Goal: Transaction & Acquisition: Purchase product/service

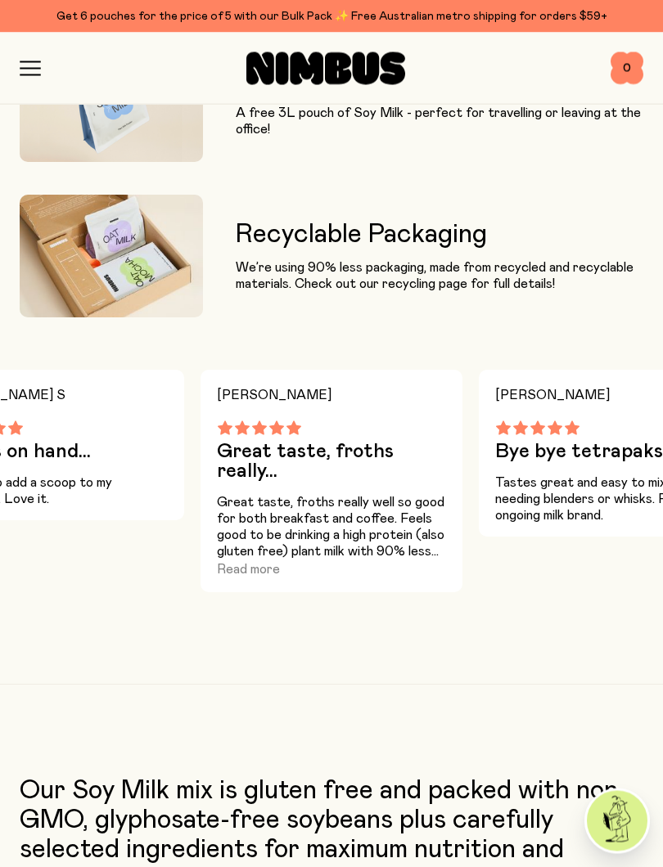
scroll to position [1954, 0]
click at [594, 590] on div "[PERSON_NAME] bye tetrapaks Tastes great and easy to mix without needing blende…" at bounding box center [610, 481] width 262 height 223
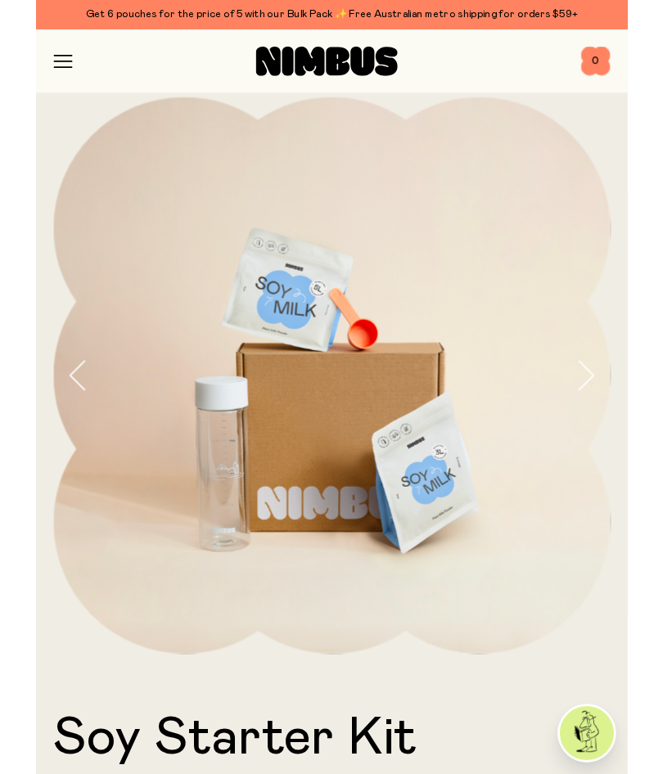
scroll to position [0, 0]
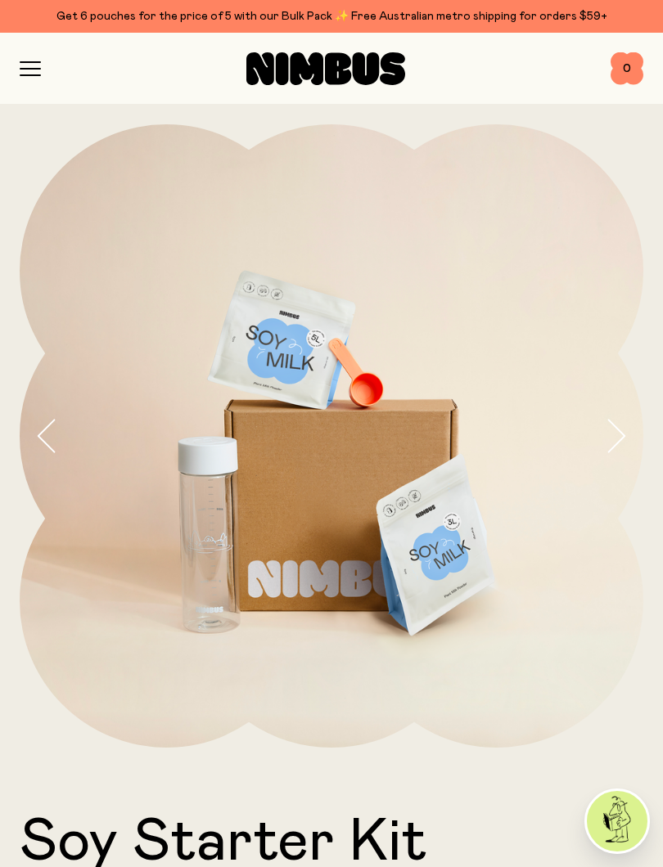
click at [35, 71] on icon "button" at bounding box center [30, 68] width 21 height 15
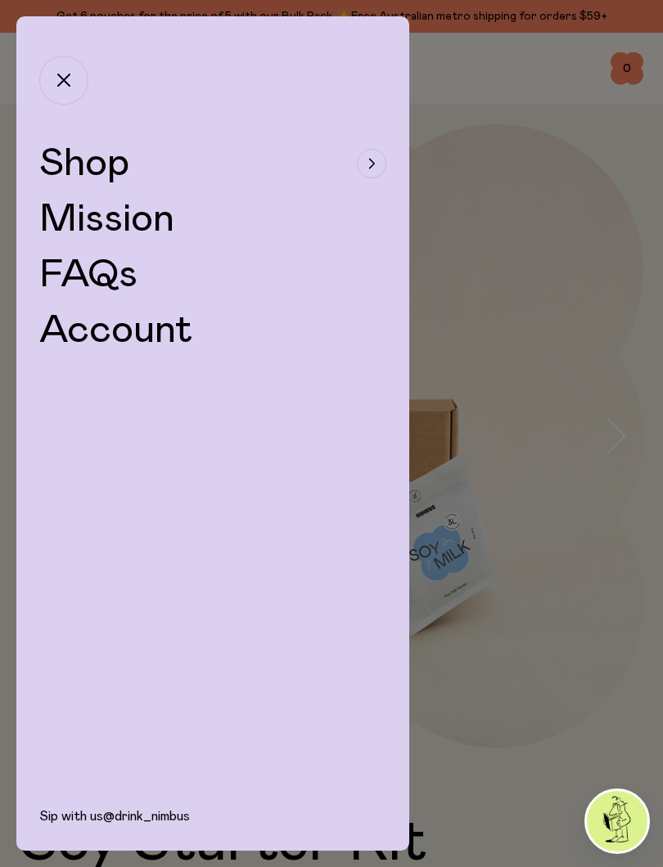
click at [370, 155] on div "button" at bounding box center [371, 163] width 29 height 29
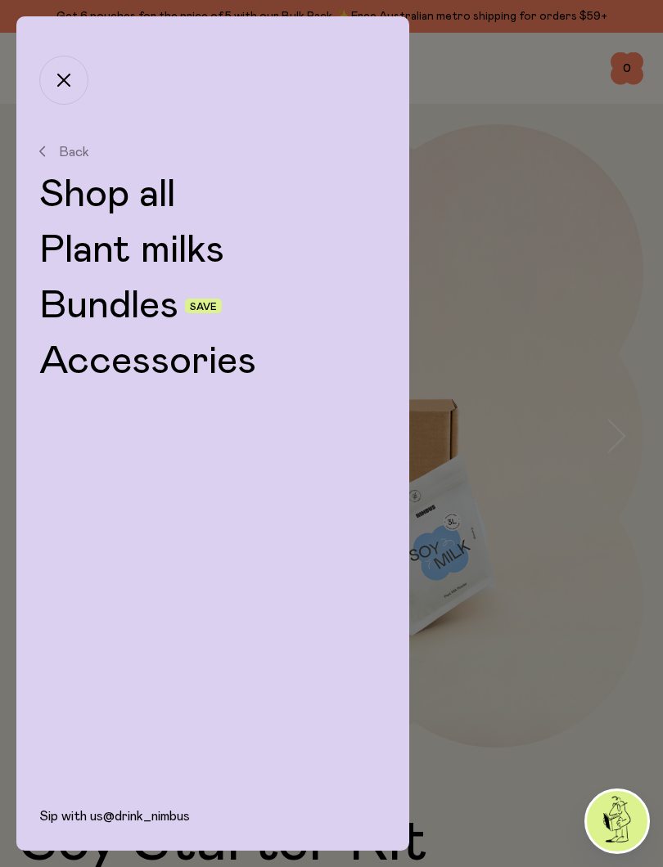
click at [205, 245] on link "Plant milks" at bounding box center [212, 250] width 347 height 39
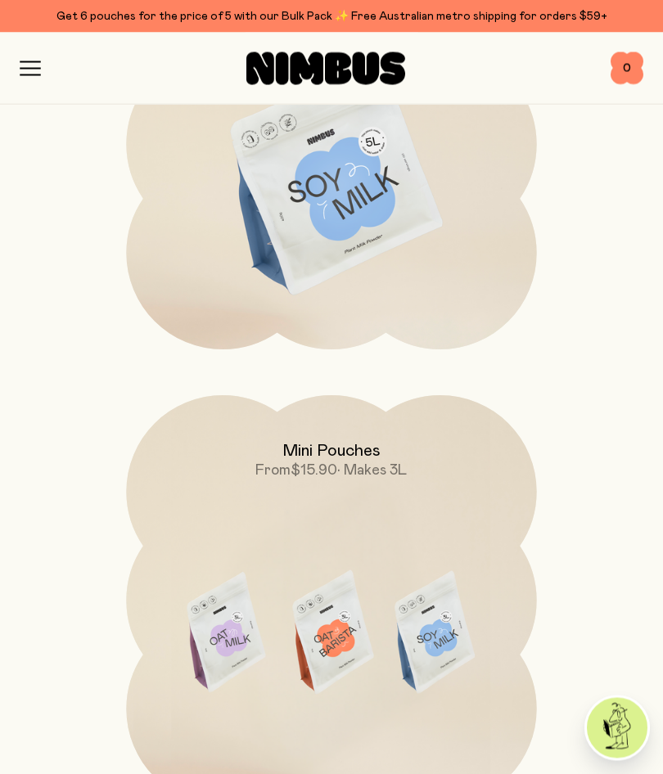
scroll to position [1238, 0]
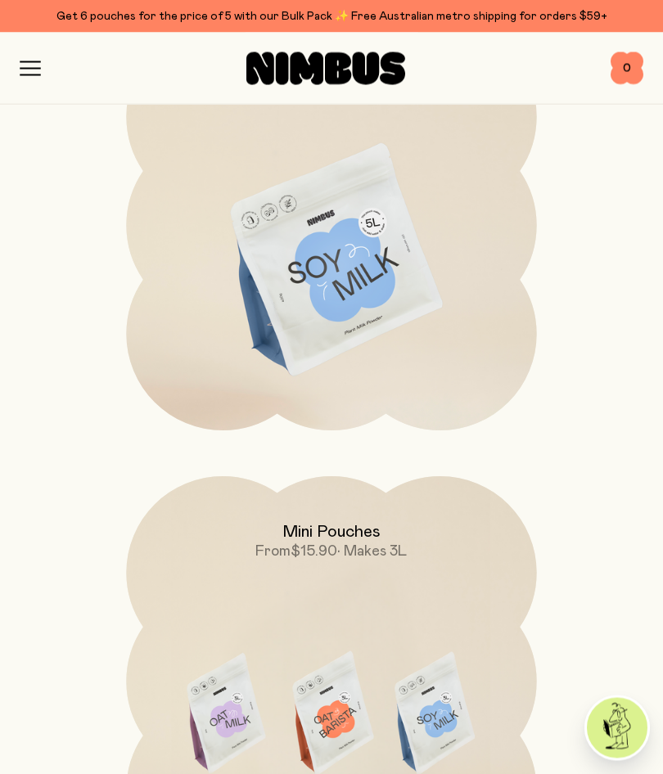
click at [359, 272] on img at bounding box center [331, 262] width 410 height 482
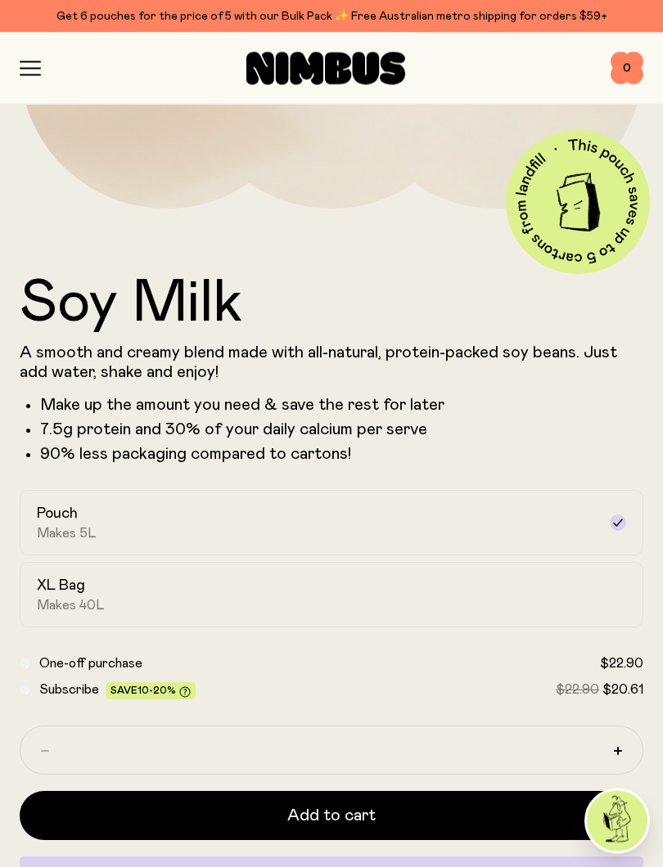
scroll to position [540, 0]
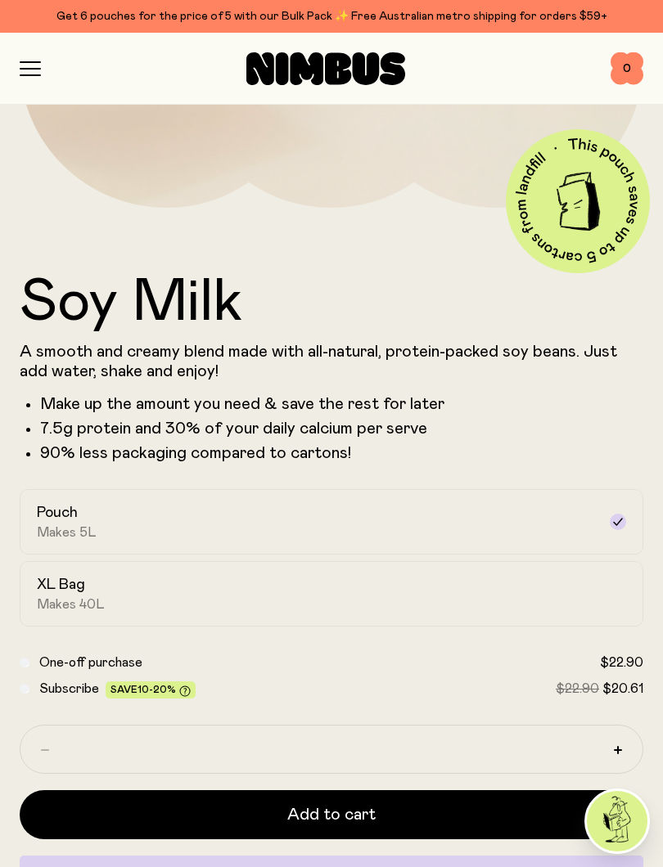
click at [594, 584] on div "XL Bag Makes 40L" at bounding box center [317, 594] width 560 height 38
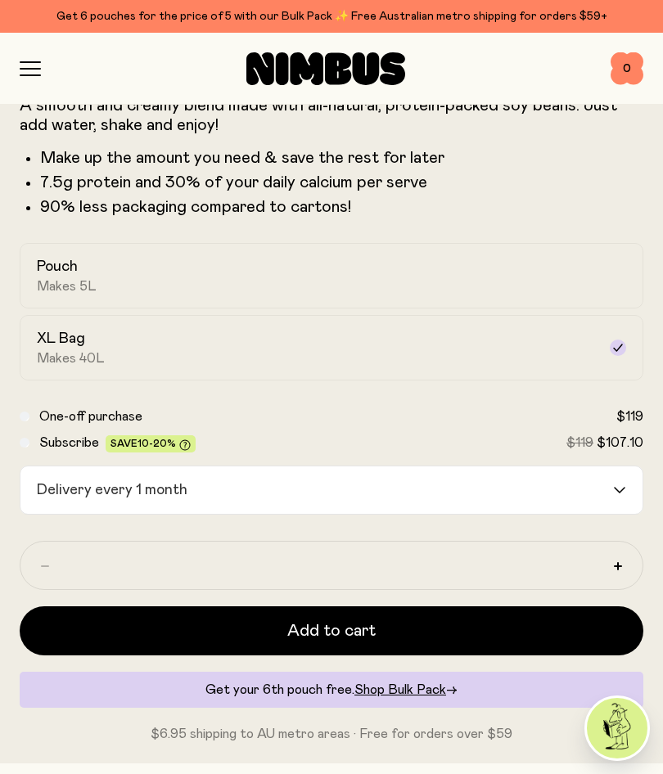
scroll to position [785, 0]
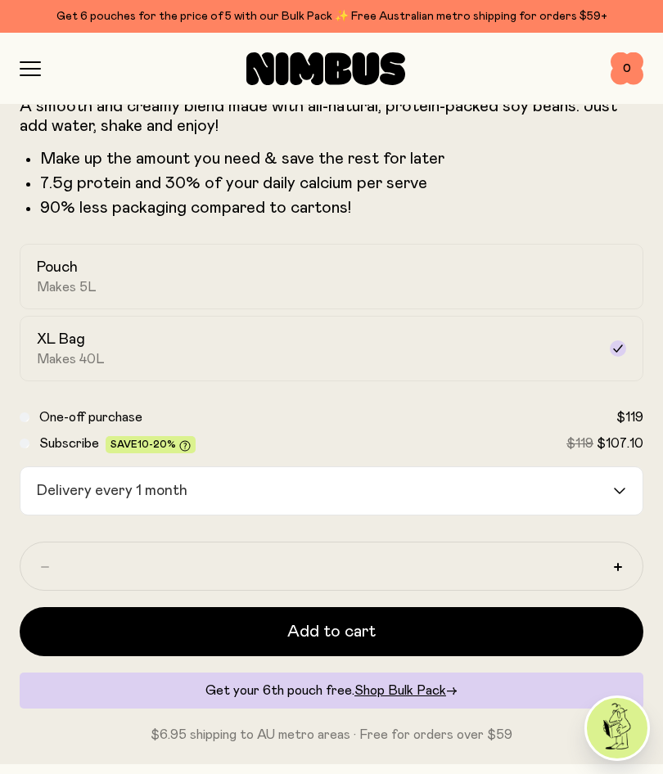
click at [394, 269] on div "Pouch Makes 5L" at bounding box center [317, 277] width 560 height 38
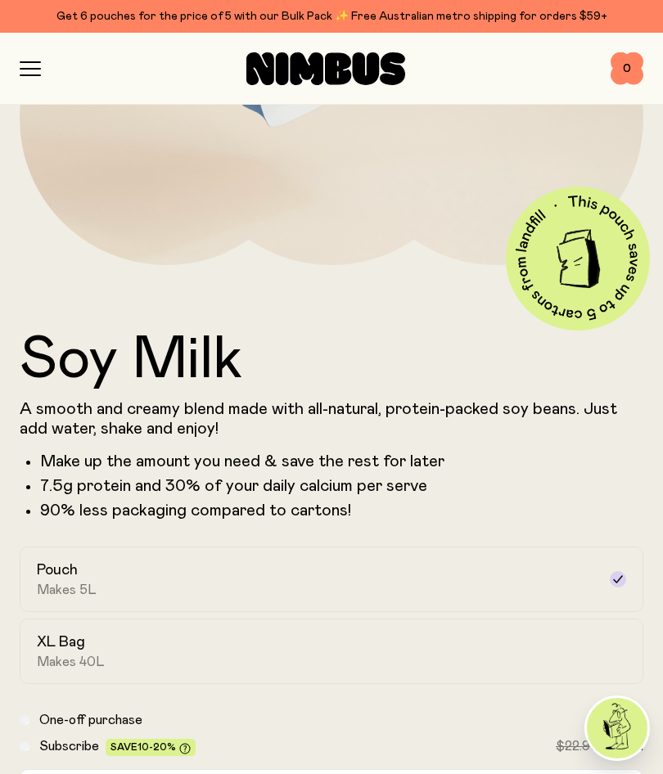
scroll to position [479, 0]
